Goal: Task Accomplishment & Management: Manage account settings

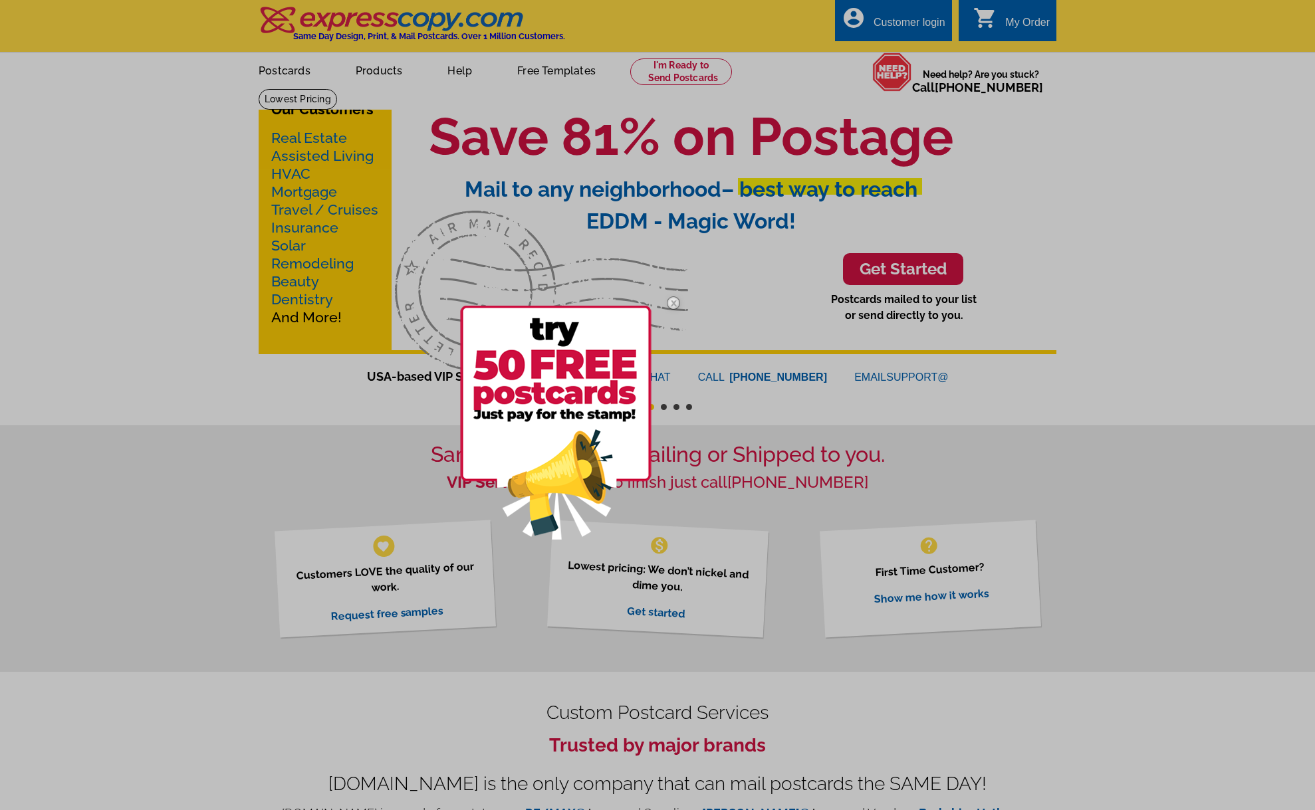
click at [677, 300] on img at bounding box center [673, 303] width 39 height 39
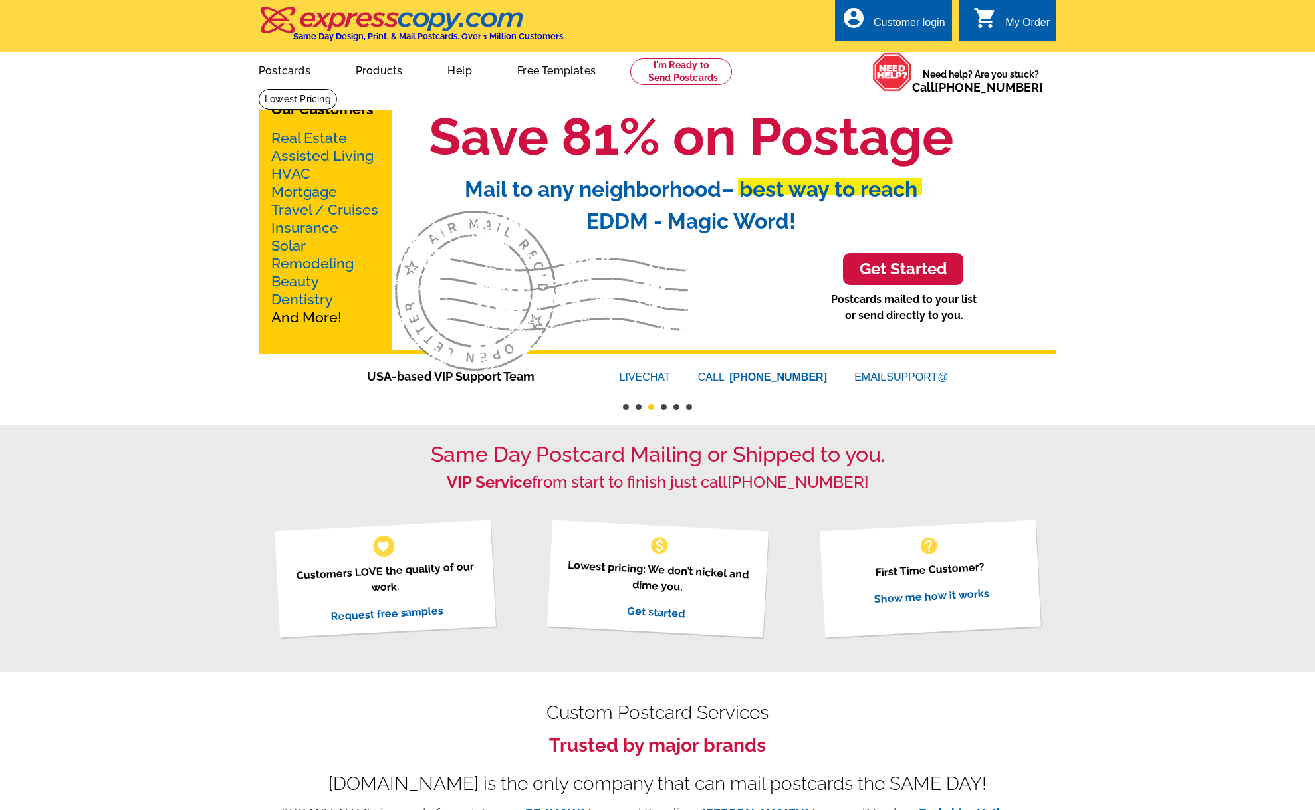
click at [925, 18] on div "Customer login" at bounding box center [909, 26] width 72 height 19
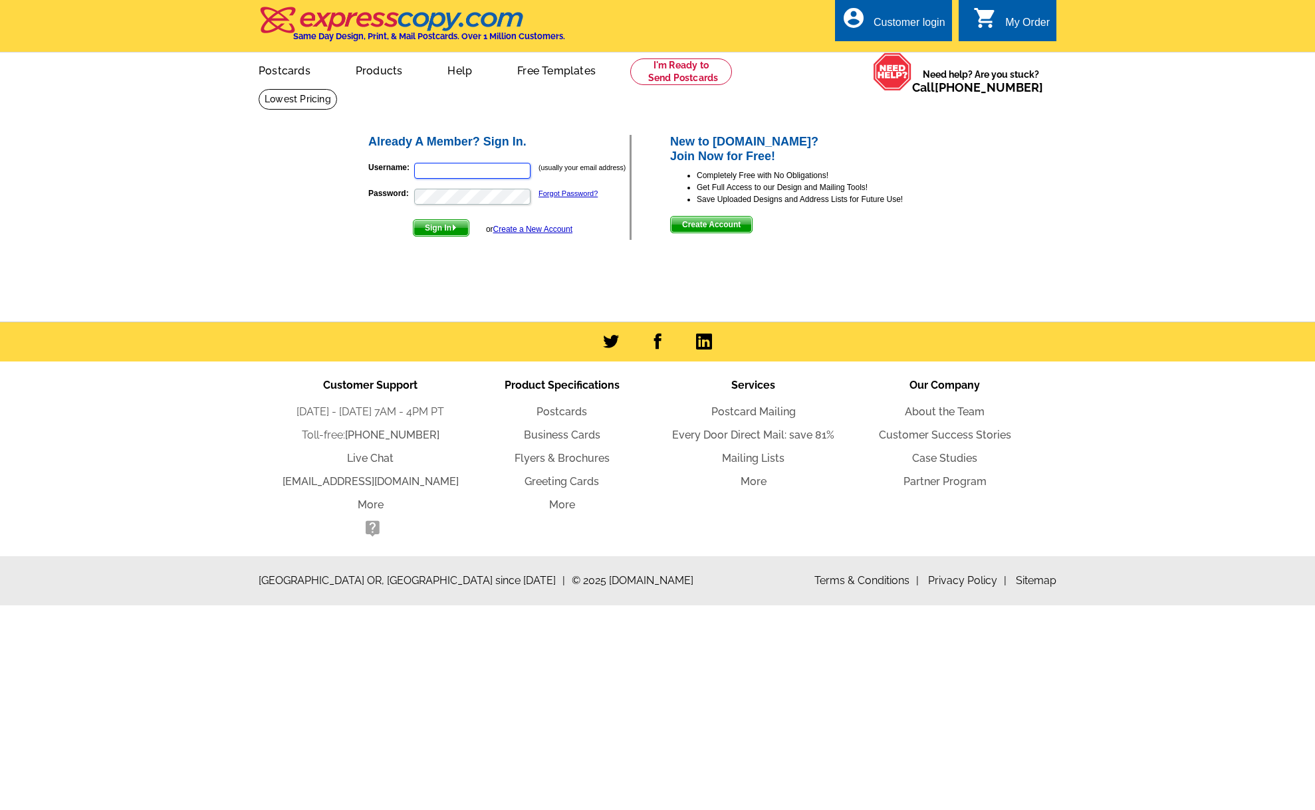
type input "[PERSON_NAME][EMAIL_ADDRESS][DOMAIN_NAME]"
click at [454, 229] on img "submit" at bounding box center [454, 228] width 6 height 6
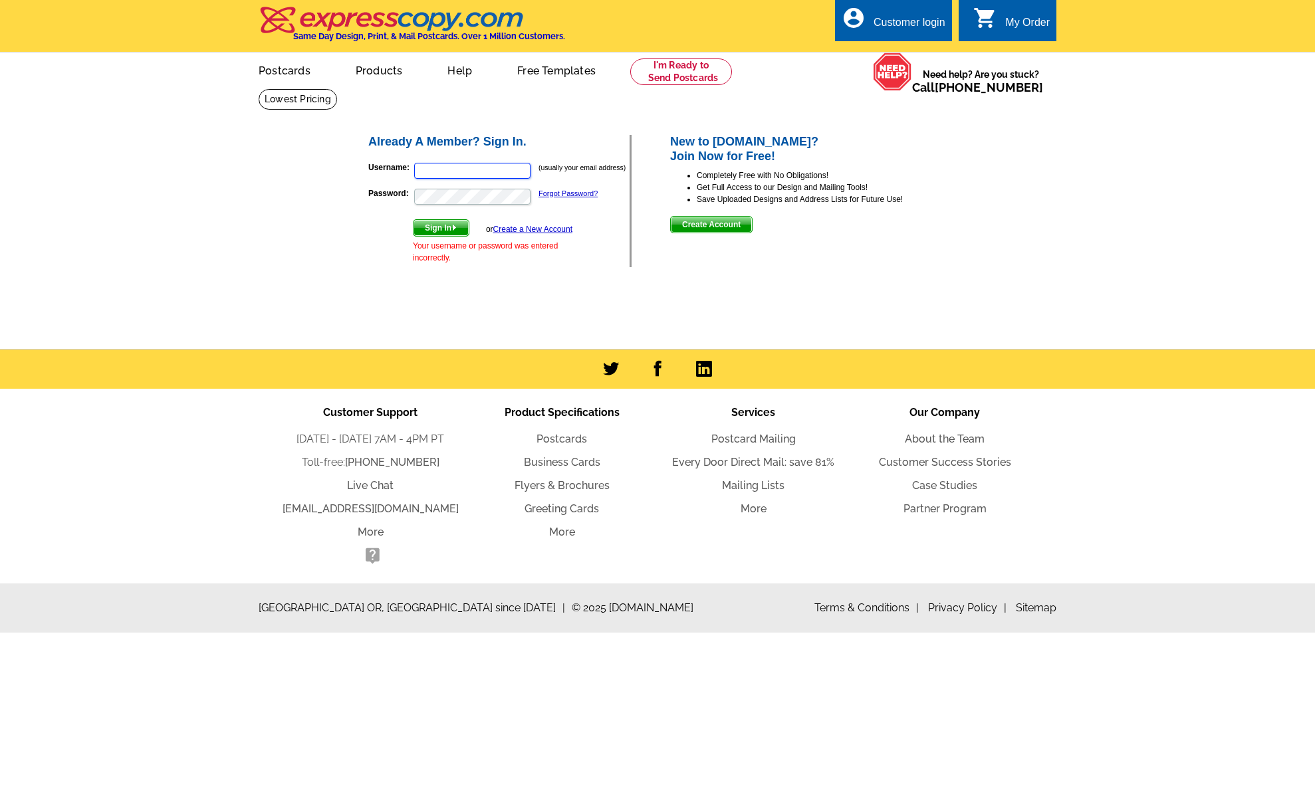
type input "[PERSON_NAME][EMAIL_ADDRESS][DOMAIN_NAME]"
click at [442, 227] on button "Sign In" at bounding box center [441, 227] width 56 height 17
click at [638, 310] on div "Already A Member? Sign In. Username: (usually your email address) Password: For…" at bounding box center [657, 212] width 638 height 249
click at [471, 167] on input "Username:" at bounding box center [472, 171] width 116 height 16
type input "[PERSON_NAME][EMAIL_ADDRESS][DOMAIN_NAME]"
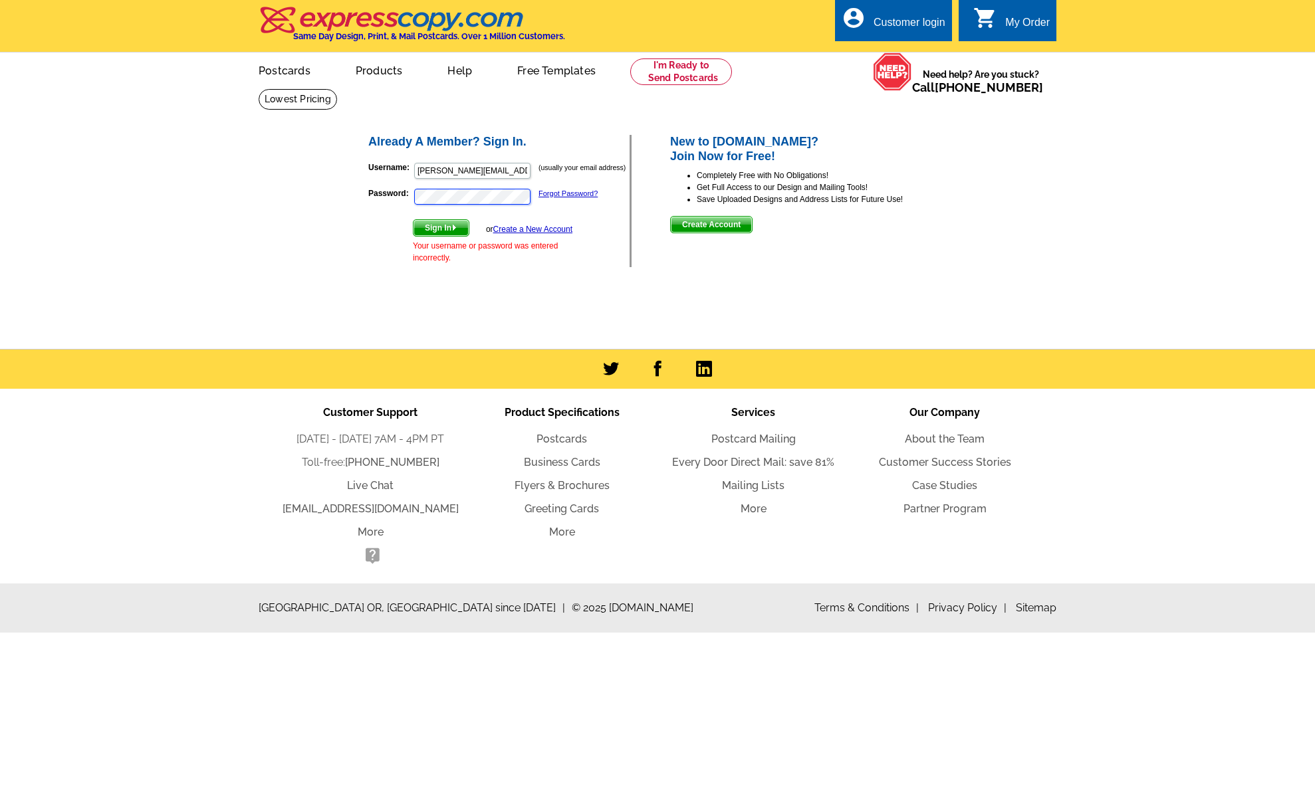
click at [442, 227] on button "Sign In" at bounding box center [441, 227] width 56 height 17
click at [522, 323] on div "Already A Member? Sign In. Username: (usually your email address) Password: For…" at bounding box center [657, 212] width 638 height 249
click at [477, 164] on input "Username:" at bounding box center [472, 171] width 116 height 16
type input "[PERSON_NAME][EMAIL_ADDRESS][DOMAIN_NAME]"
click at [442, 227] on button "Sign In" at bounding box center [441, 227] width 56 height 17
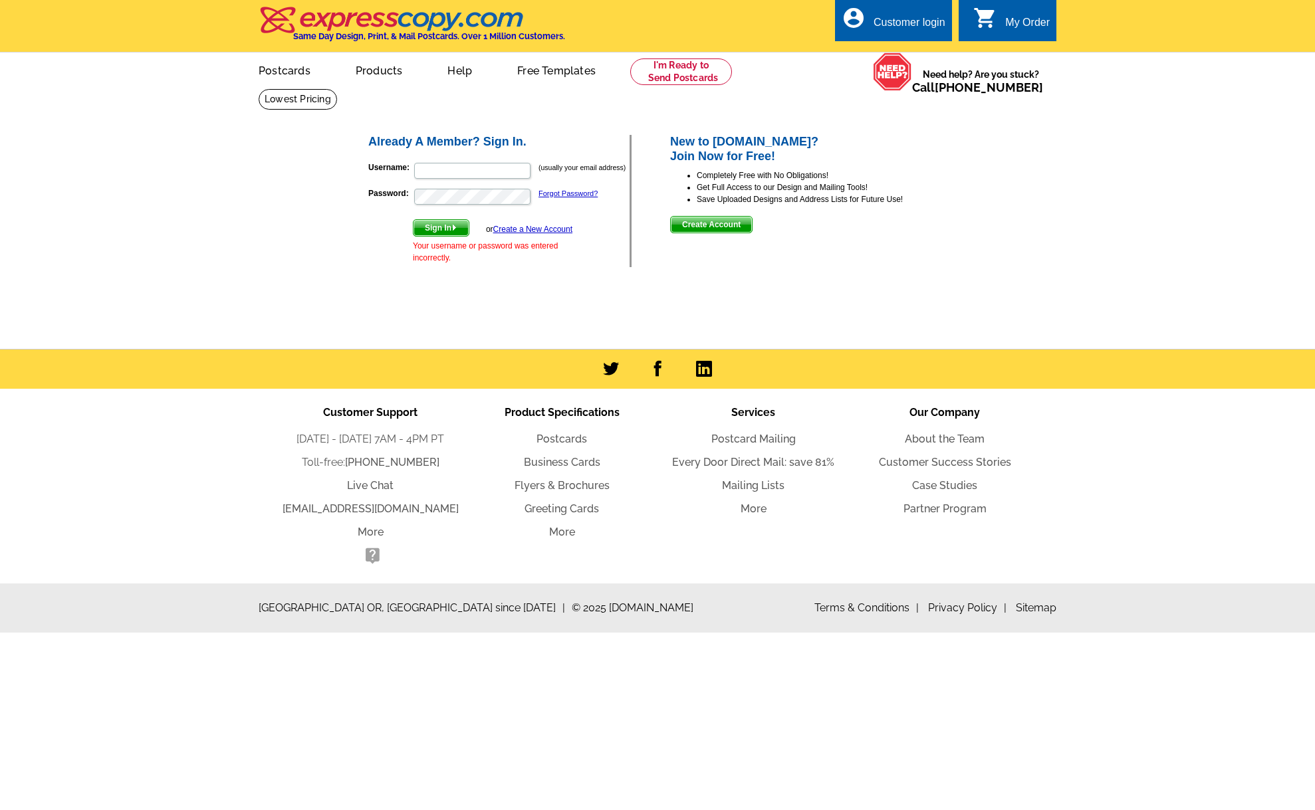
click at [578, 296] on div "Already A Member? Sign In. Username: (usually your email address) Password: For…" at bounding box center [657, 212] width 638 height 249
click at [500, 171] on input "Username:" at bounding box center [472, 171] width 116 height 16
type input "[PERSON_NAME][EMAIL_ADDRESS][DOMAIN_NAME]"
click at [442, 227] on button "Sign In" at bounding box center [441, 227] width 56 height 17
type input "[PERSON_NAME][EMAIL_ADDRESS][DOMAIN_NAME]"
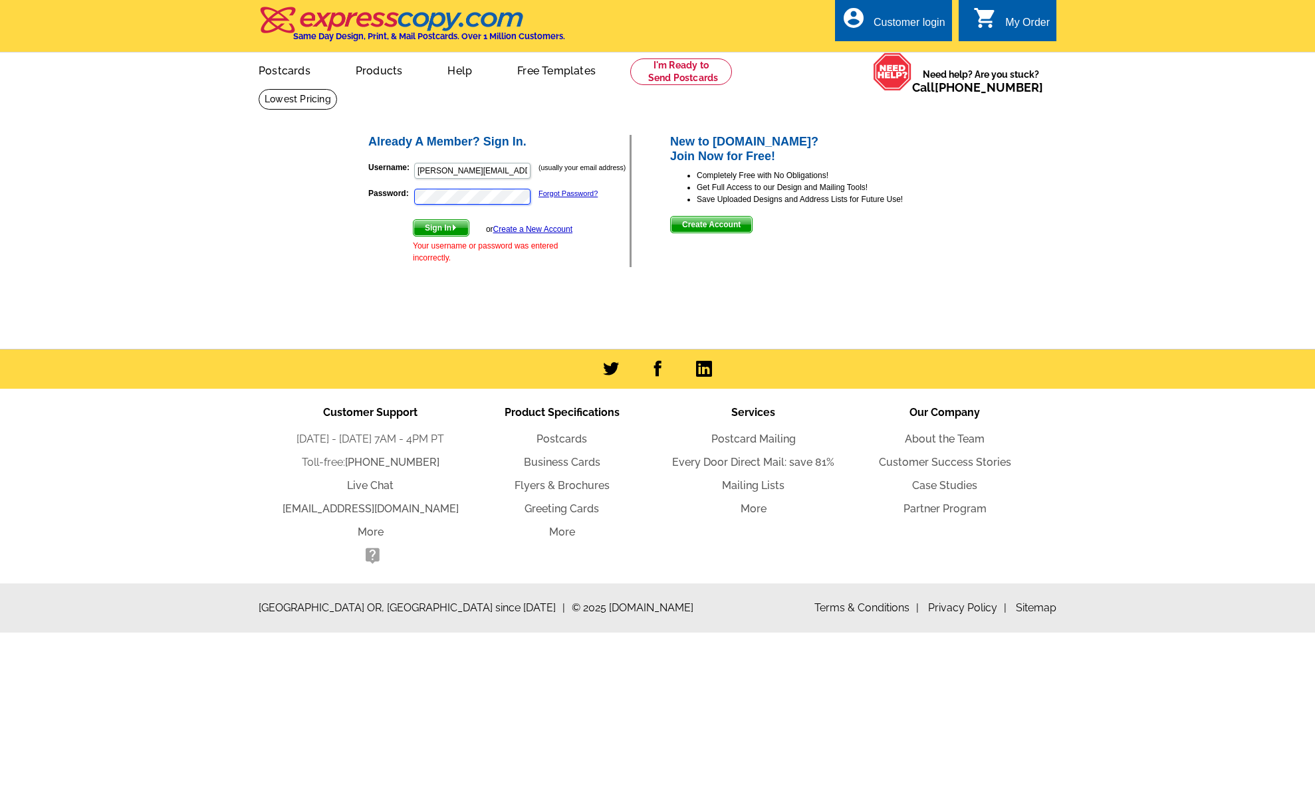
click at [442, 227] on button "Sign In" at bounding box center [441, 227] width 56 height 17
drag, startPoint x: 503, startPoint y: 166, endPoint x: 441, endPoint y: 166, distance: 61.8
click at [441, 166] on input "[PERSON_NAME][EMAIL_ADDRESS][DOMAIN_NAME]" at bounding box center [472, 171] width 116 height 16
type input "[PERSON_NAME][EMAIL_ADDRESS][DOMAIN_NAME]"
click at [473, 294] on div "Already A Member? Sign In. Username: [PERSON_NAME][EMAIL_ADDRESS][DOMAIN_NAME] …" at bounding box center [657, 212] width 638 height 249
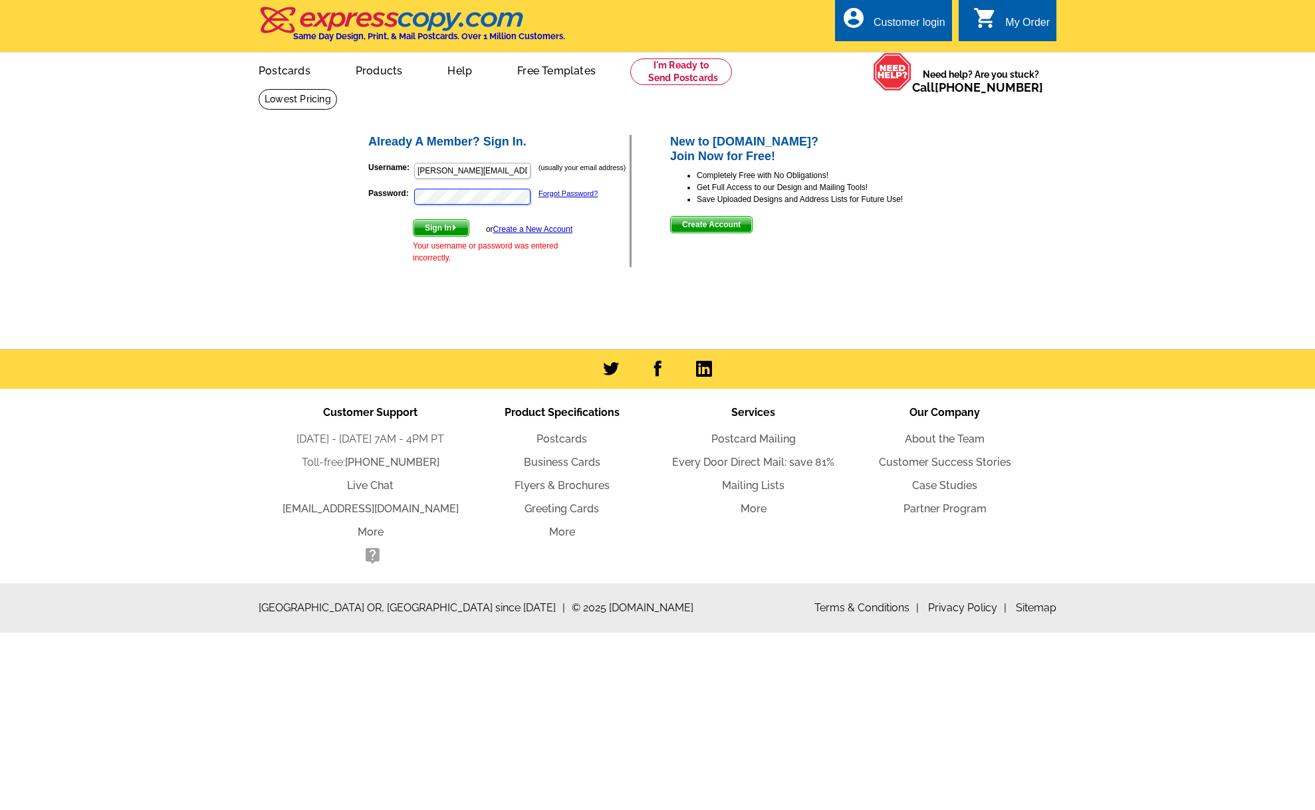
click at [442, 227] on button "Sign In" at bounding box center [441, 227] width 56 height 17
